Goal: Obtain resource: Download file/media

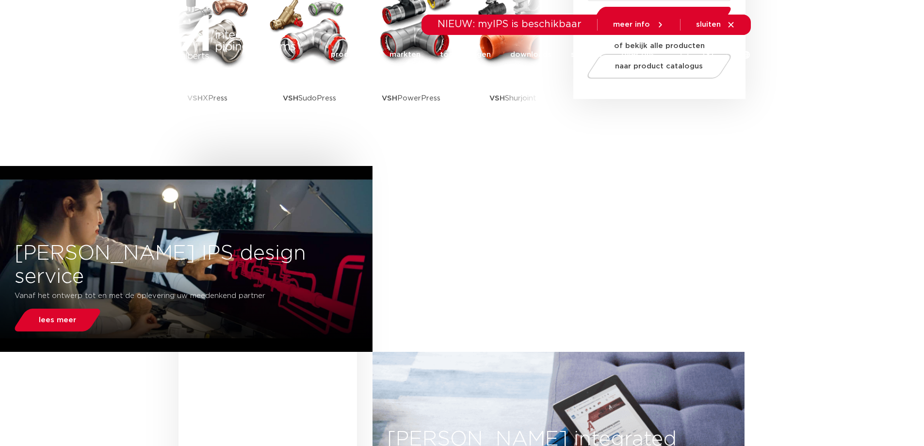
scroll to position [49, 0]
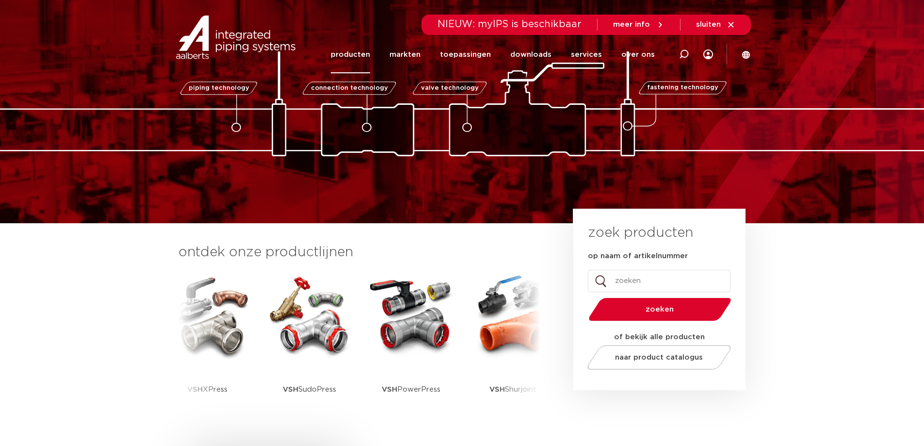
click at [342, 55] on link "producten" at bounding box center [350, 54] width 39 height 37
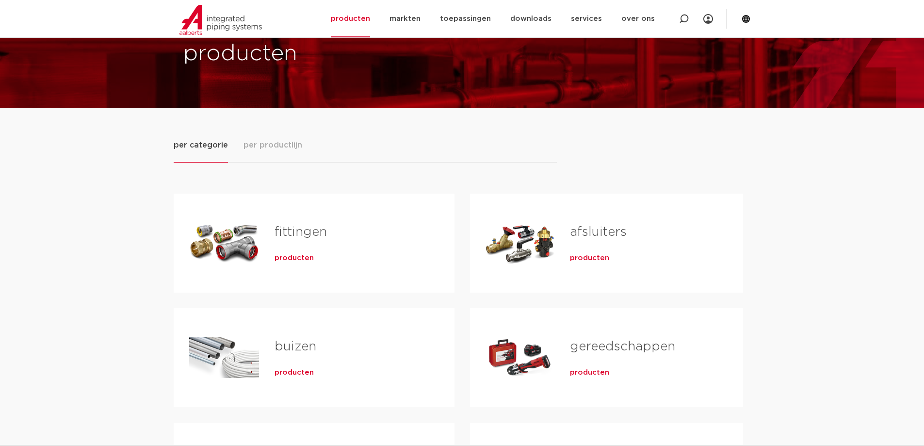
scroll to position [97, 0]
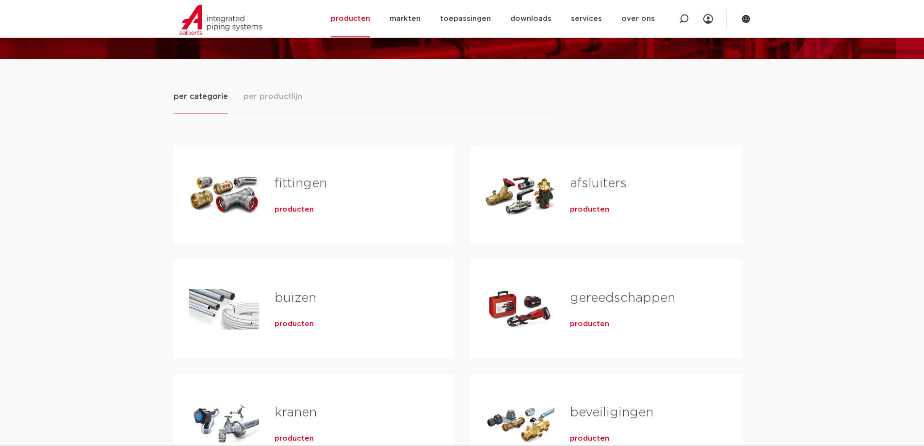
click at [639, 300] on link "gereedschappen" at bounding box center [622, 298] width 105 height 13
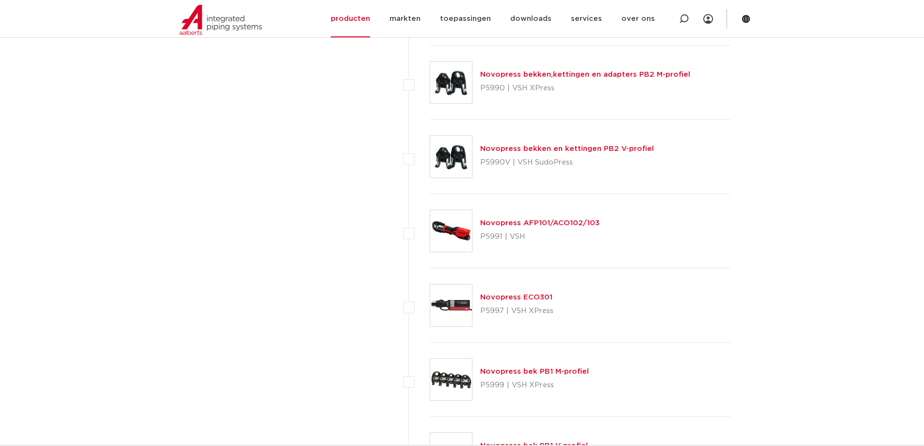
scroll to position [2960, 0]
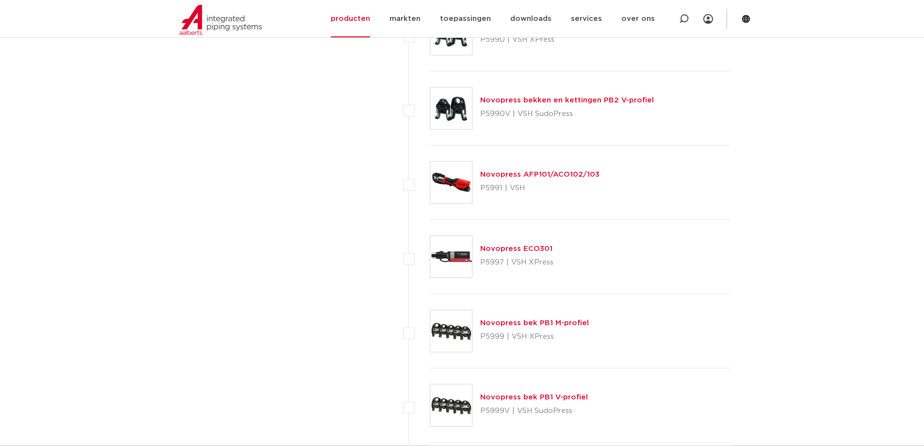
click at [560, 322] on link "Novopress bek PB1 M-profiel" at bounding box center [534, 322] width 109 height 7
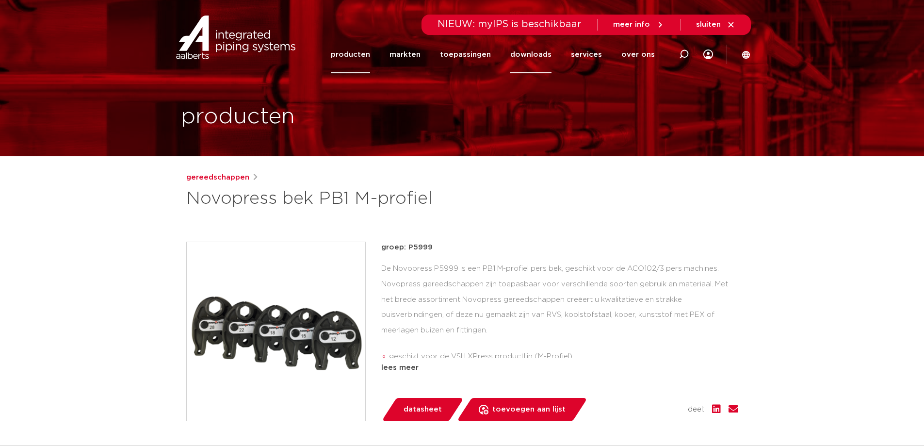
click at [528, 51] on link "downloads" at bounding box center [530, 54] width 41 height 37
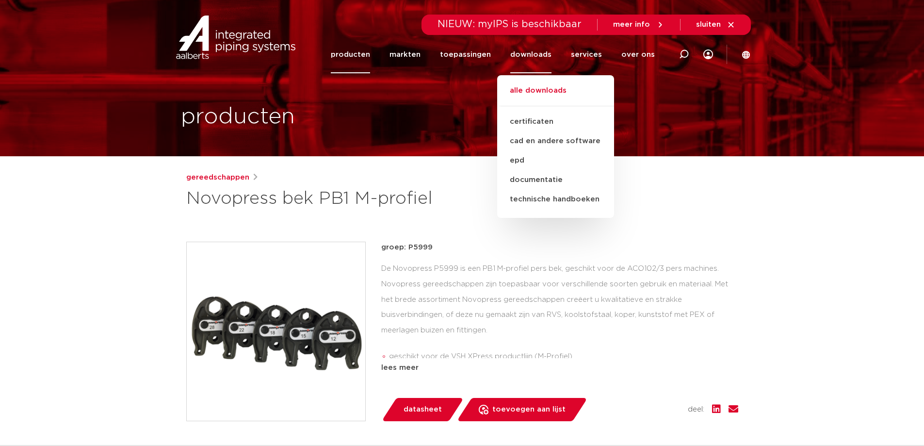
click at [530, 89] on link "alle downloads" at bounding box center [555, 95] width 117 height 21
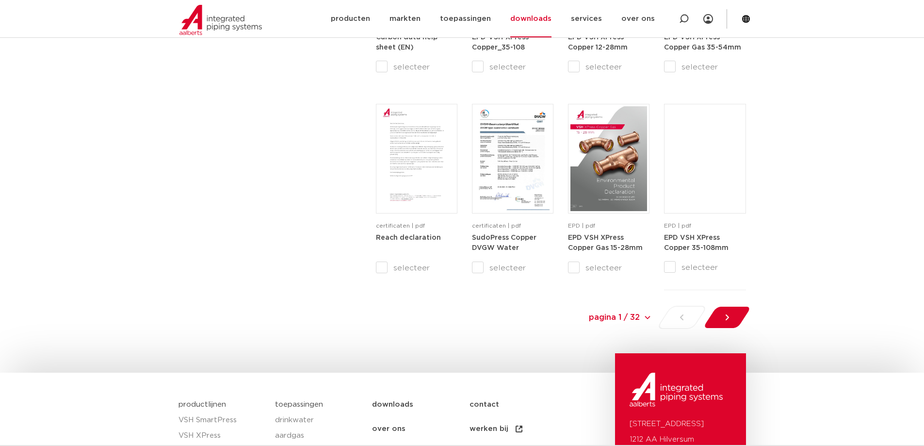
scroll to position [1019, 0]
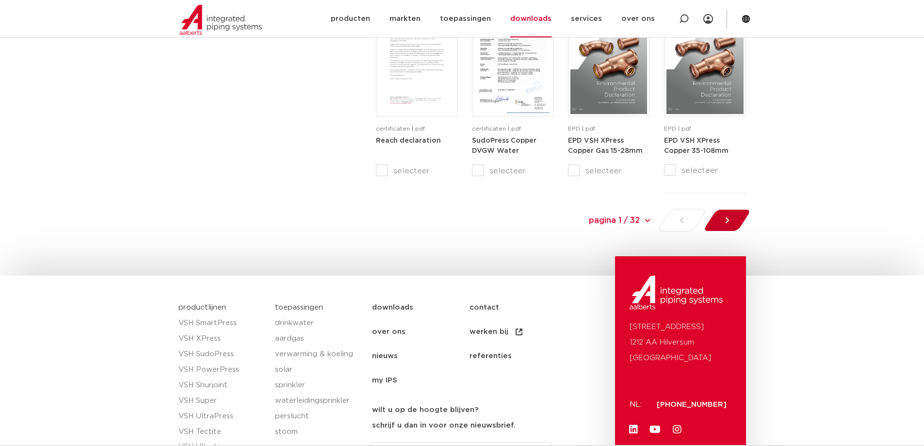
click at [724, 220] on icon at bounding box center [727, 220] width 10 height 10
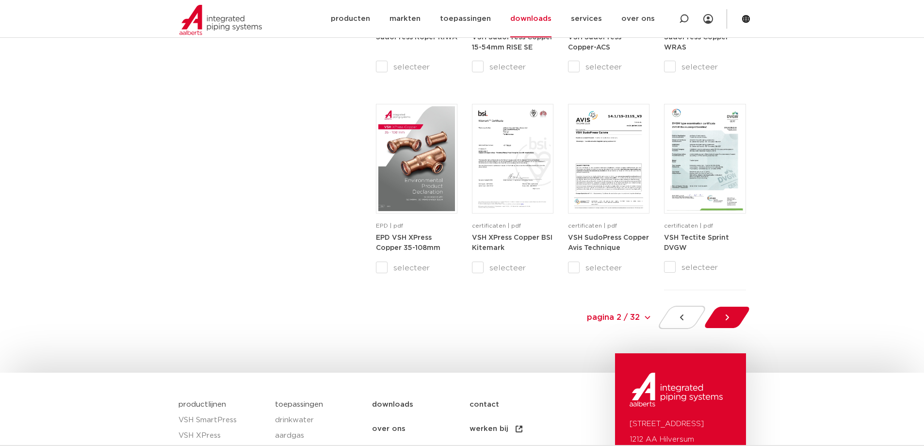
scroll to position [970, 0]
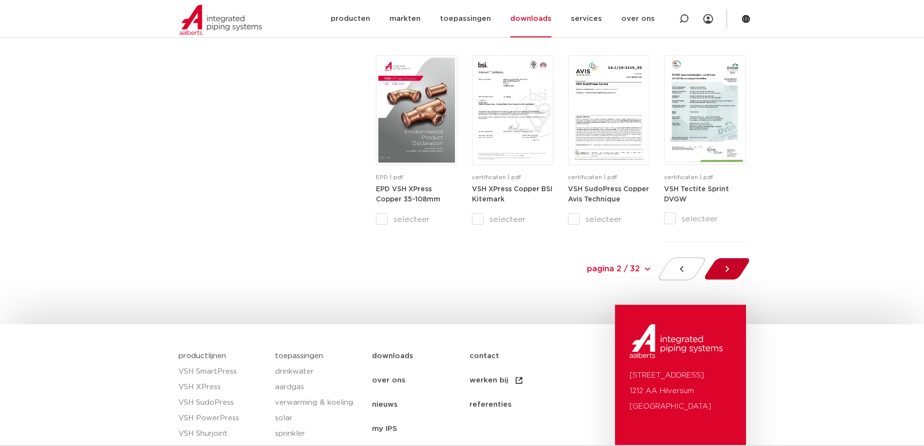
click at [722, 269] on icon at bounding box center [727, 269] width 10 height 10
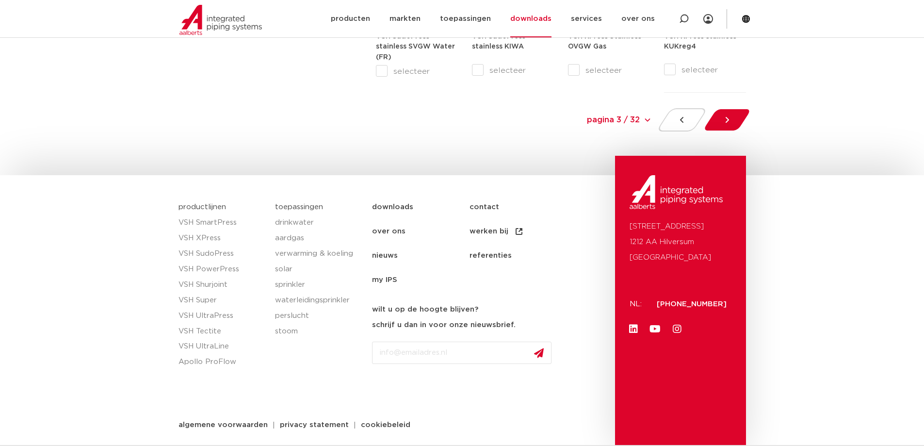
scroll to position [872, 0]
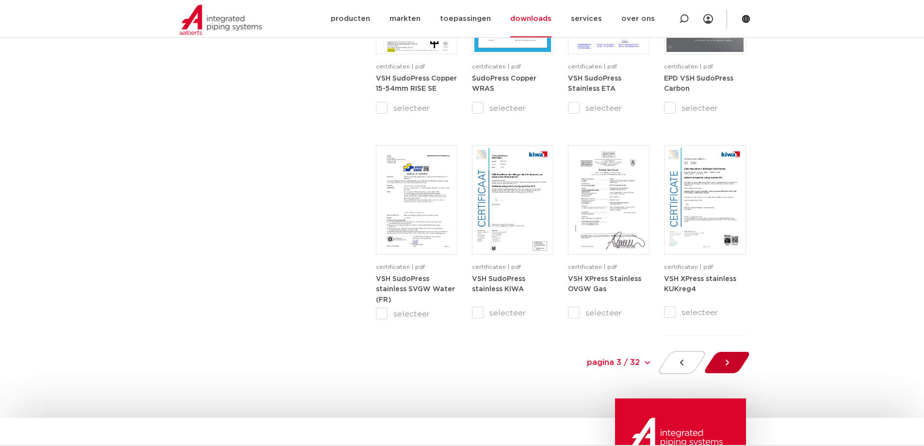
click at [729, 359] on icon at bounding box center [727, 363] width 10 height 10
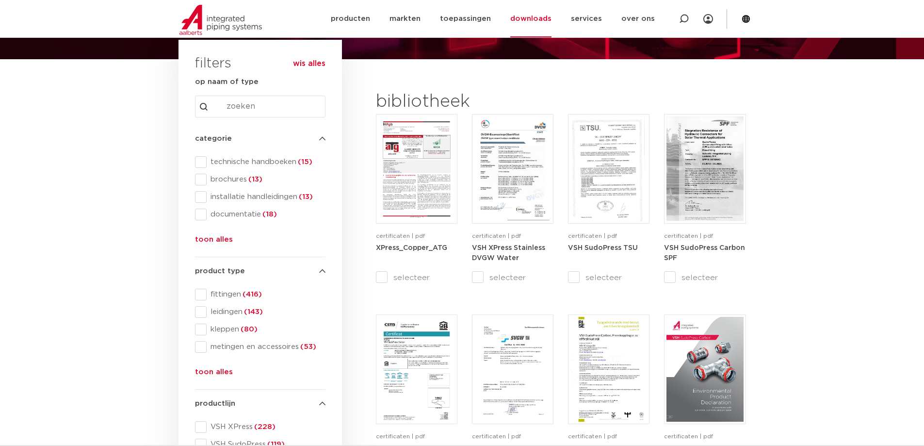
scroll to position [243, 0]
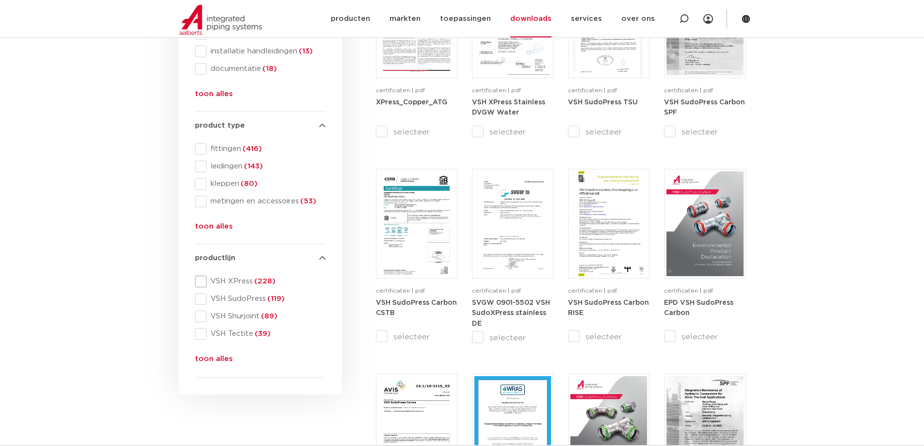
click at [252, 280] on span "VSH XPress (228)" at bounding box center [266, 282] width 119 height 10
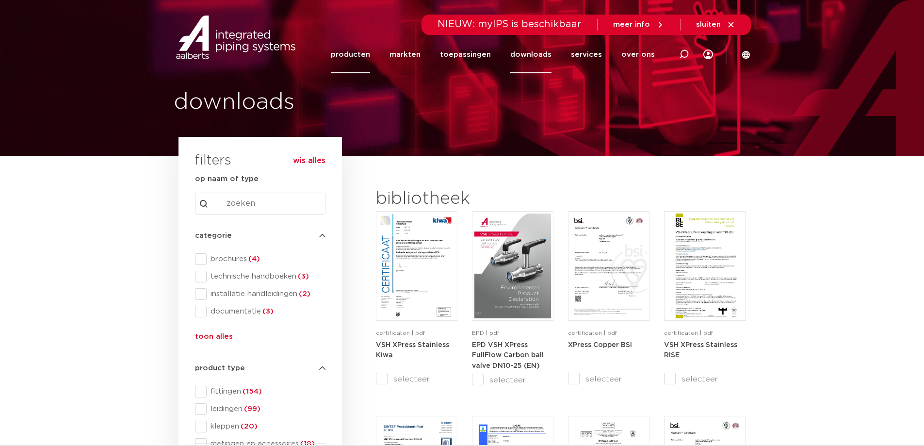
click at [366, 58] on link "producten" at bounding box center [350, 54] width 39 height 37
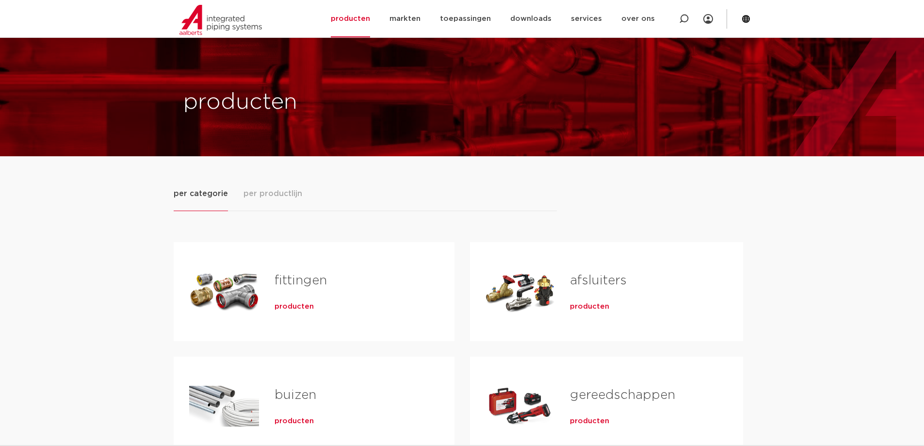
scroll to position [97, 0]
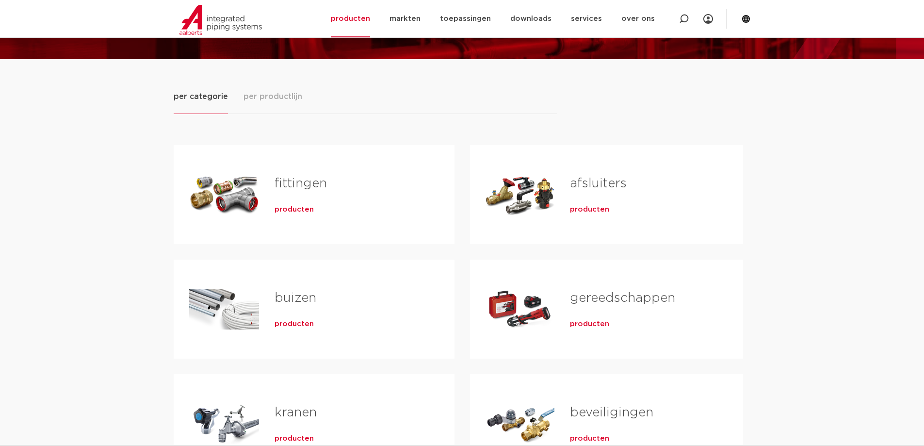
click at [625, 301] on link "gereedschappen" at bounding box center [622, 298] width 105 height 13
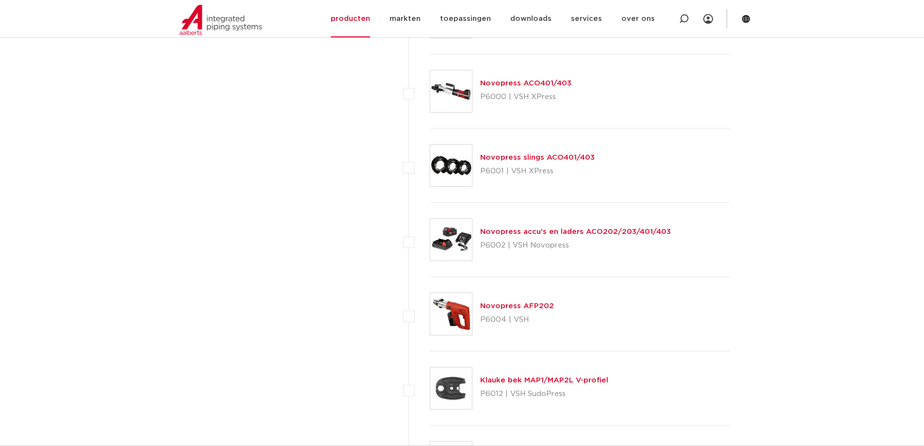
scroll to position [3251, 0]
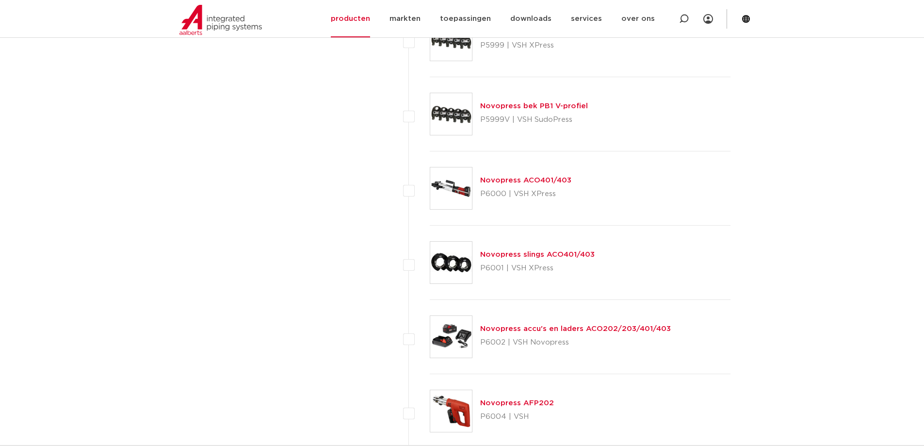
click at [522, 253] on link "Novopress slings ACO401/403" at bounding box center [537, 254] width 115 height 7
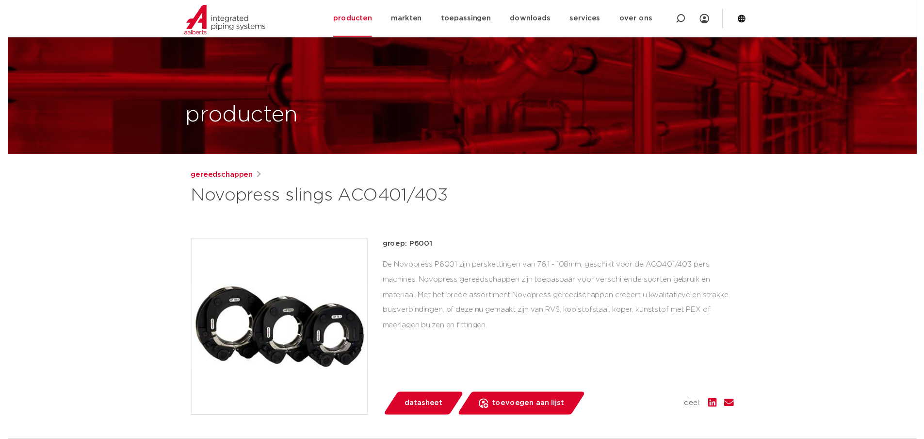
scroll to position [97, 0]
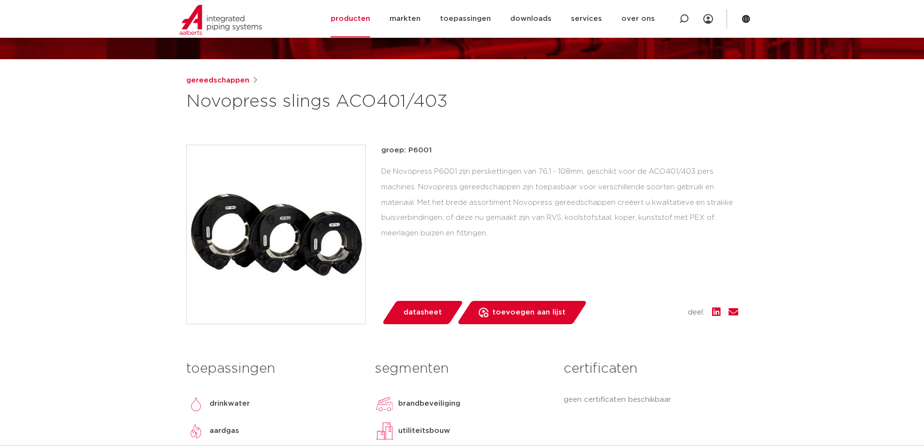
click at [435, 314] on span "datasheet" at bounding box center [423, 313] width 38 height 16
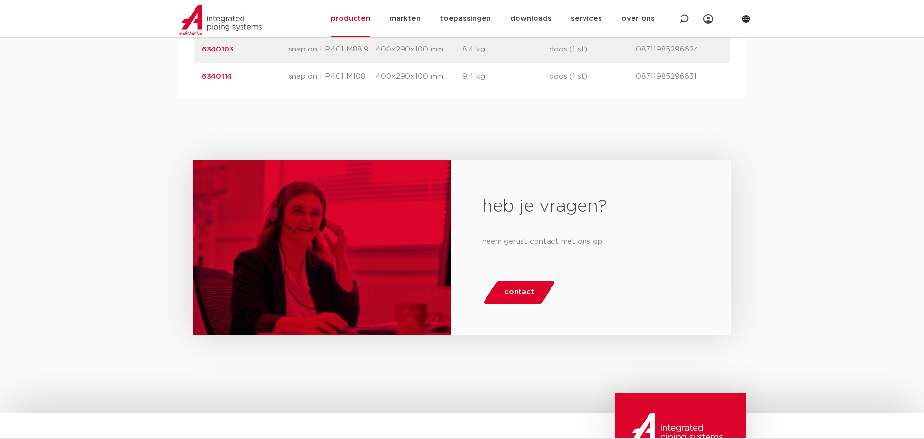
scroll to position [922, 0]
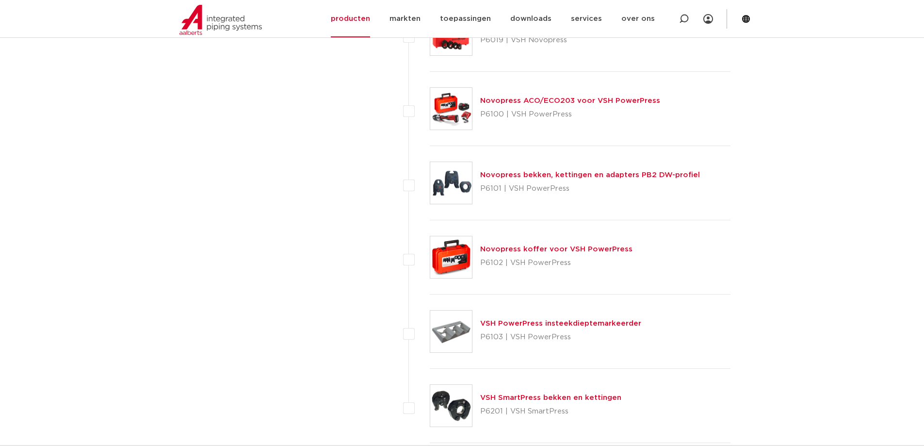
scroll to position [4415, 0]
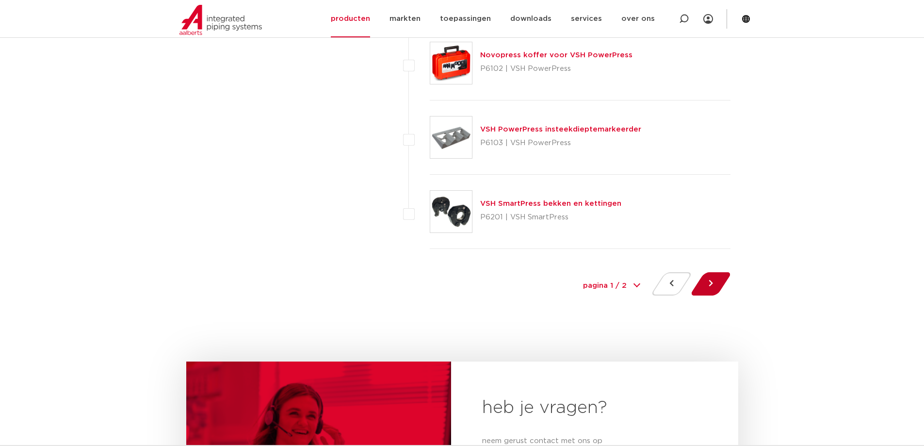
click at [706, 278] on button at bounding box center [711, 283] width 28 height 23
